Goal: Navigation & Orientation: Find specific page/section

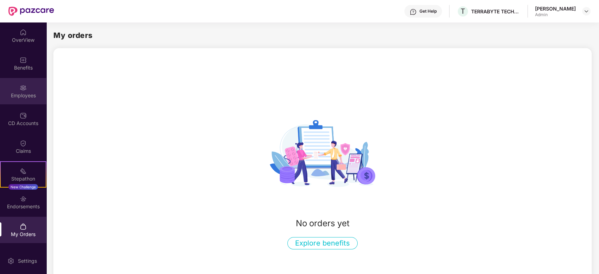
click at [26, 87] on img at bounding box center [23, 87] width 7 height 7
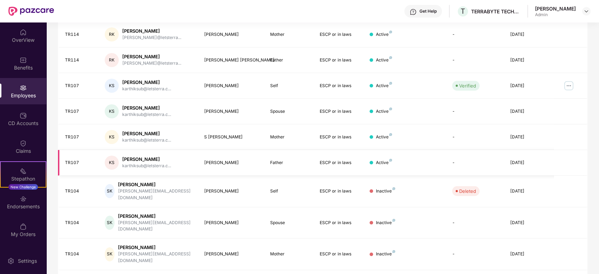
scroll to position [157, 0]
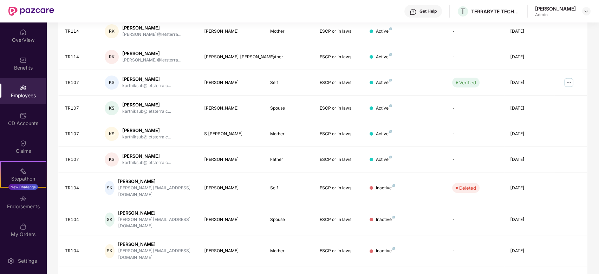
click at [512, 274] on link "2" at bounding box center [511, 279] width 11 height 11
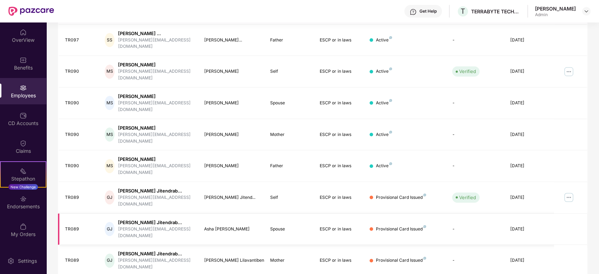
scroll to position [0, 0]
